Goal: Task Accomplishment & Management: Use online tool/utility

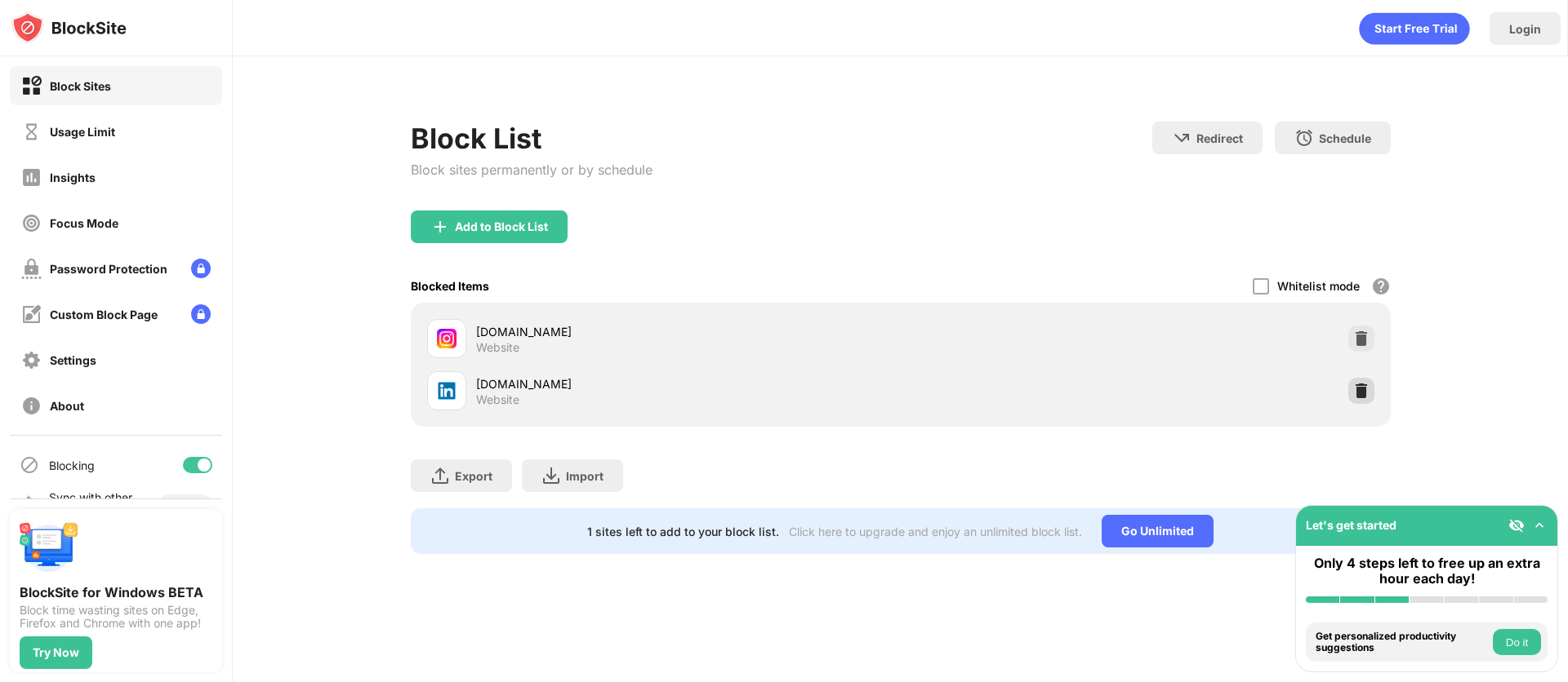
click at [1358, 387] on img at bounding box center [1361, 391] width 17 height 17
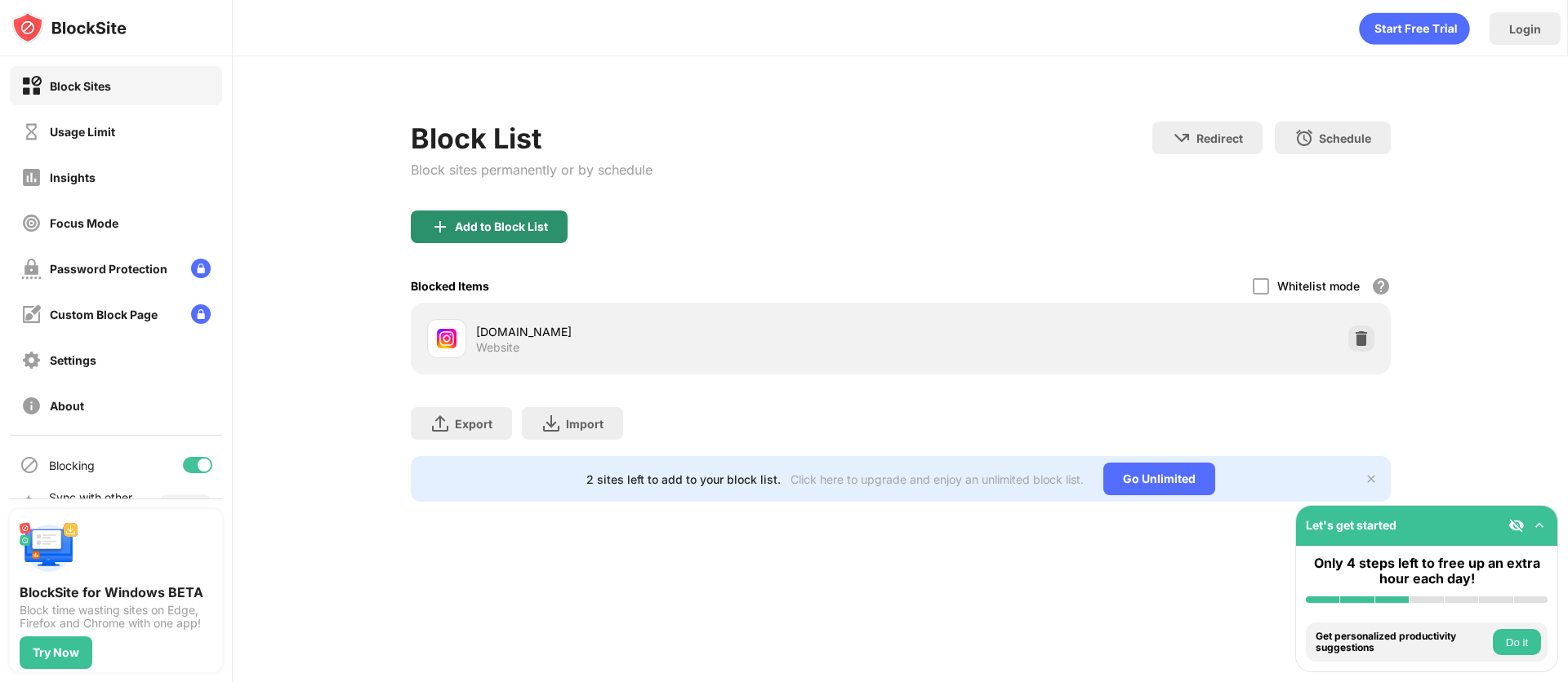
click at [490, 224] on div "Add to Block List" at bounding box center [501, 227] width 93 height 13
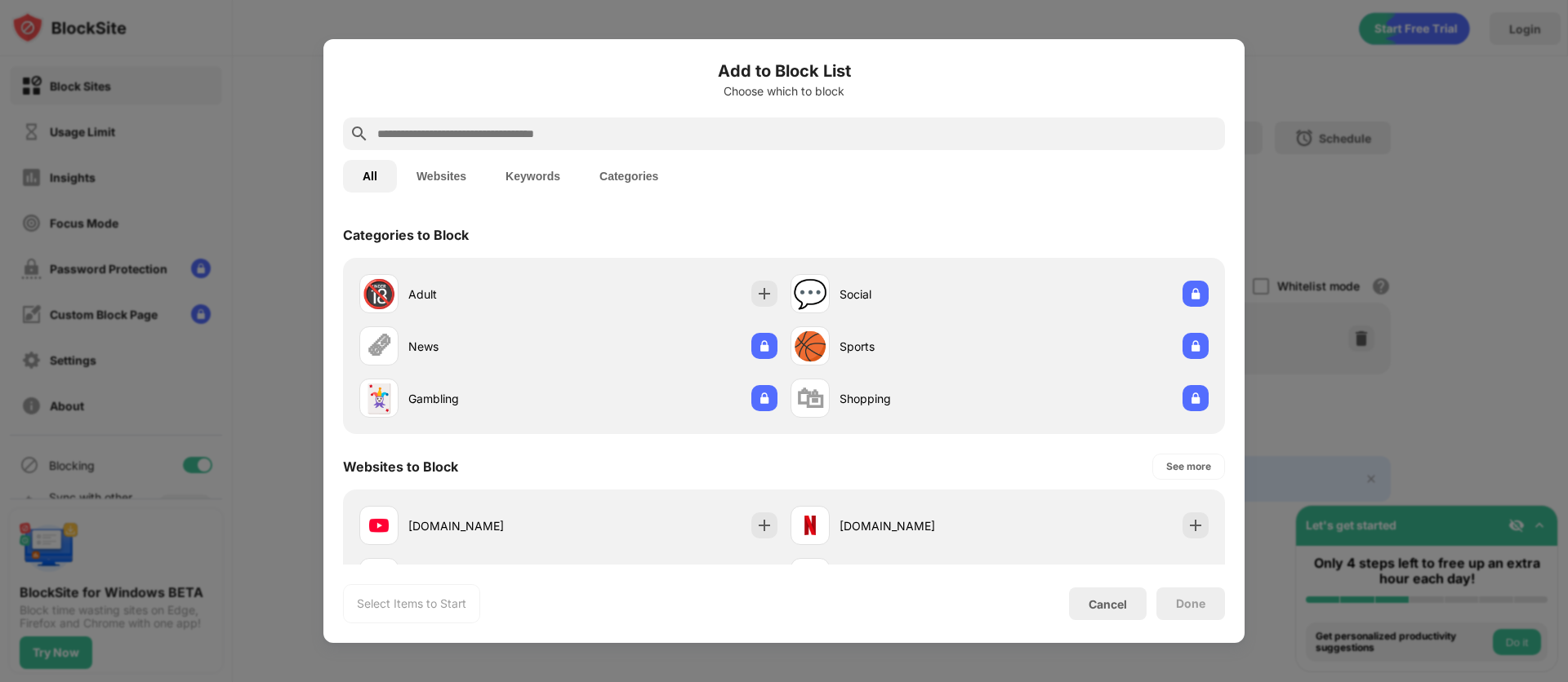
click at [441, 133] on input "text" at bounding box center [797, 133] width 843 height 19
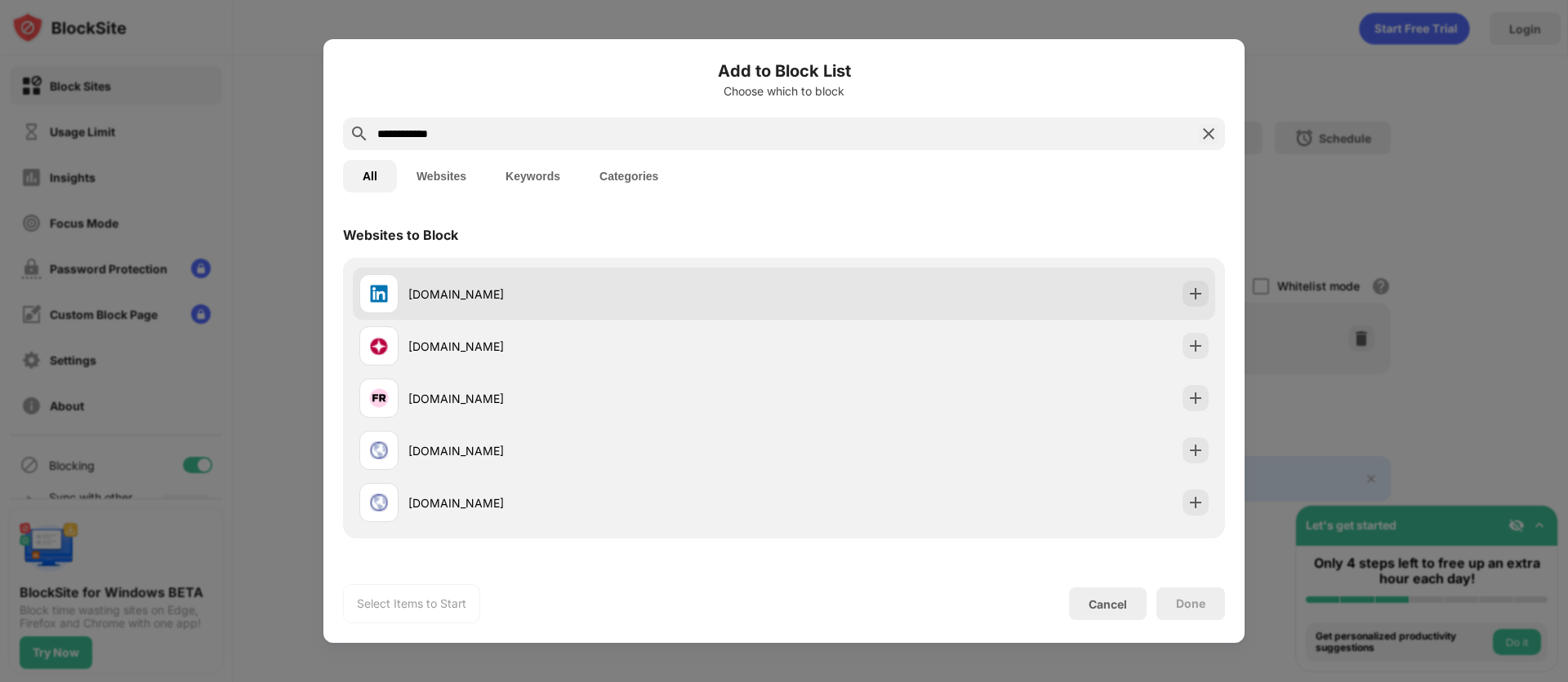
type input "**********"
click at [490, 292] on div "[DOMAIN_NAME]" at bounding box center [595, 294] width 376 height 17
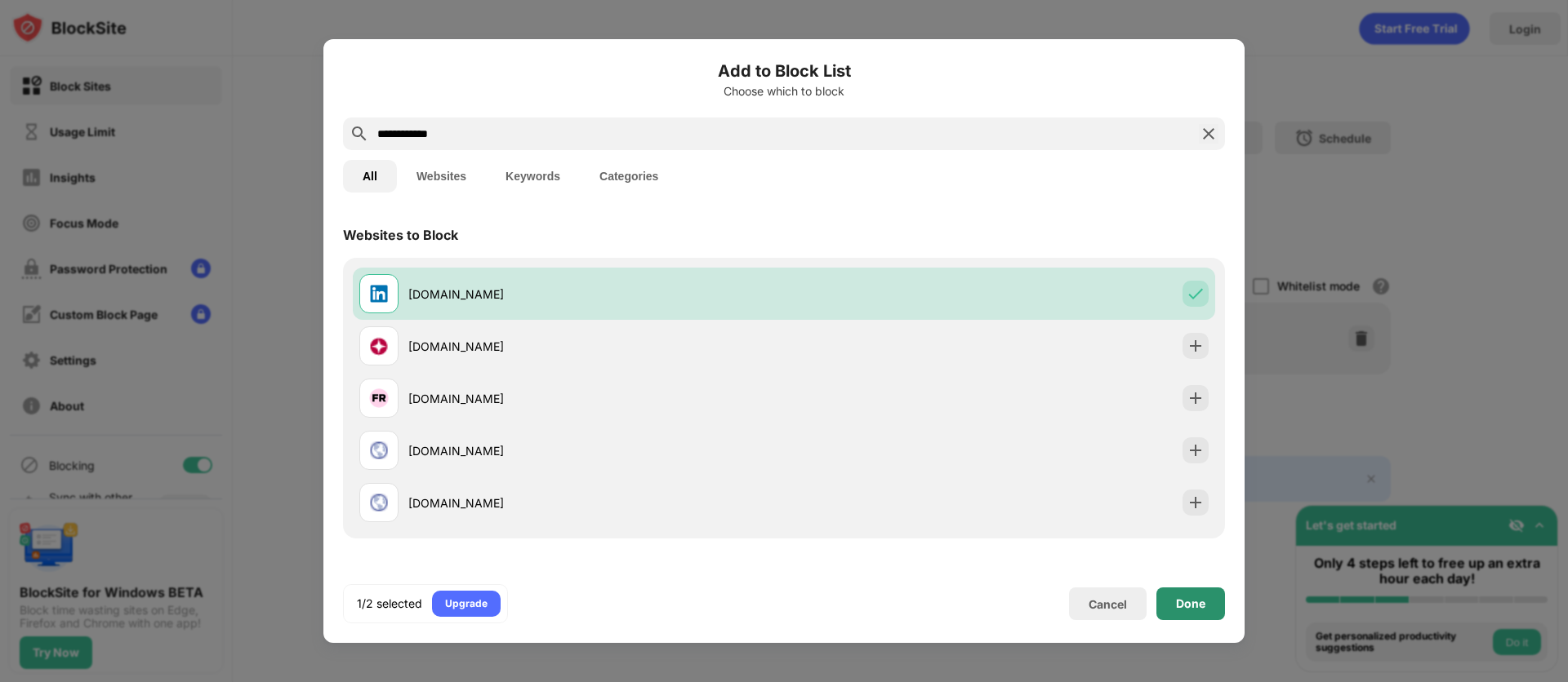
click at [1192, 589] on div "Done" at bounding box center [1191, 603] width 69 height 32
